Goal: Information Seeking & Learning: Understand process/instructions

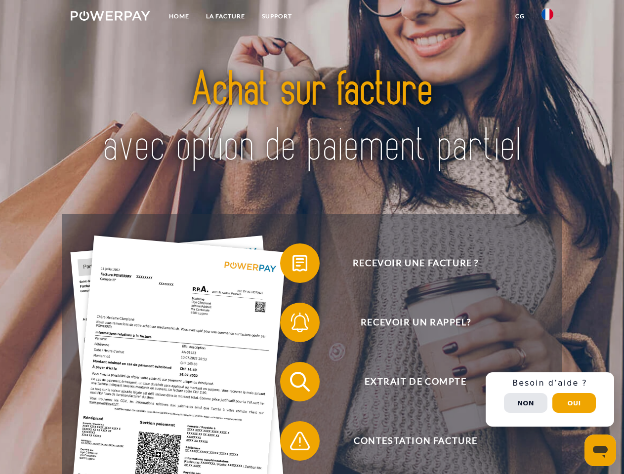
click at [110, 17] on img at bounding box center [111, 16] width 80 height 10
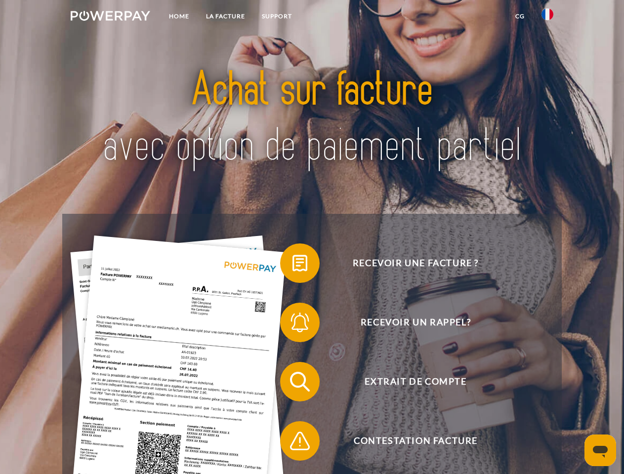
click at [547, 17] on img at bounding box center [547, 14] width 12 height 12
click at [520, 16] on link "CG" at bounding box center [520, 16] width 26 height 18
click at [292, 265] on span at bounding box center [284, 263] width 49 height 49
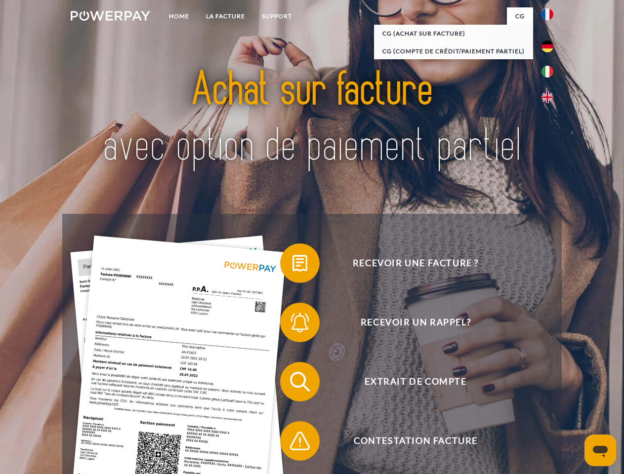
click at [292, 325] on span at bounding box center [284, 322] width 49 height 49
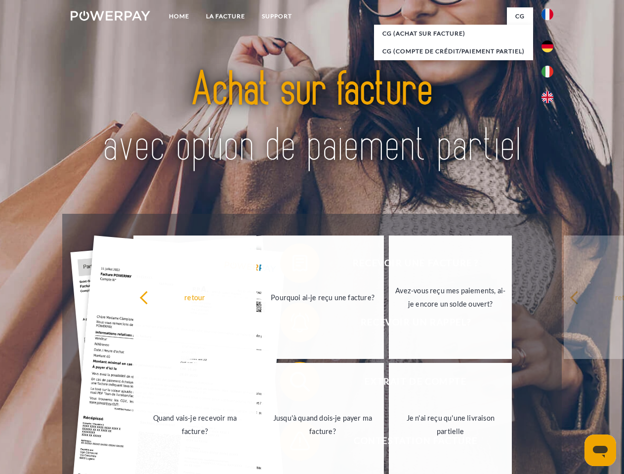
click at [292, 384] on link "Jusqu'à quand dois-je payer ma facture?" at bounding box center [322, 425] width 123 height 124
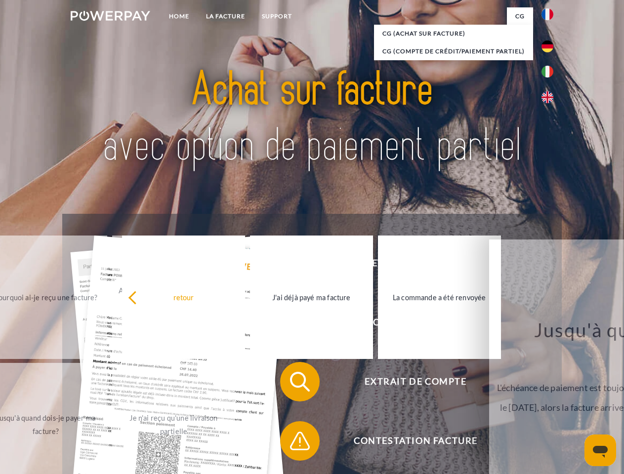
click at [292, 443] on span at bounding box center [284, 440] width 49 height 49
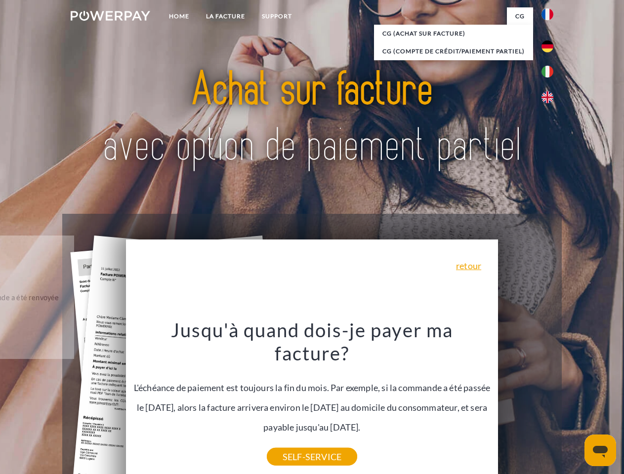
click at [550, 400] on div "Recevoir une facture ? Recevoir un rappel? Extrait de compte retour" at bounding box center [311, 411] width 499 height 395
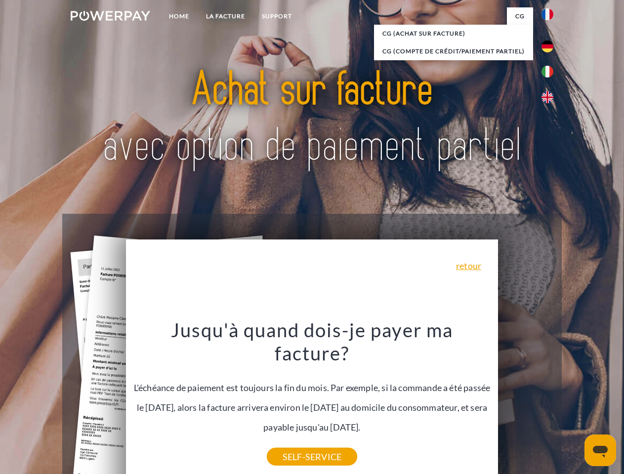
click at [526, 402] on span "Extrait de compte" at bounding box center [415, 382] width 242 height 40
click at [574, 403] on header "Home LA FACTURE Support" at bounding box center [312, 341] width 624 height 682
